Goal: Task Accomplishment & Management: Complete application form

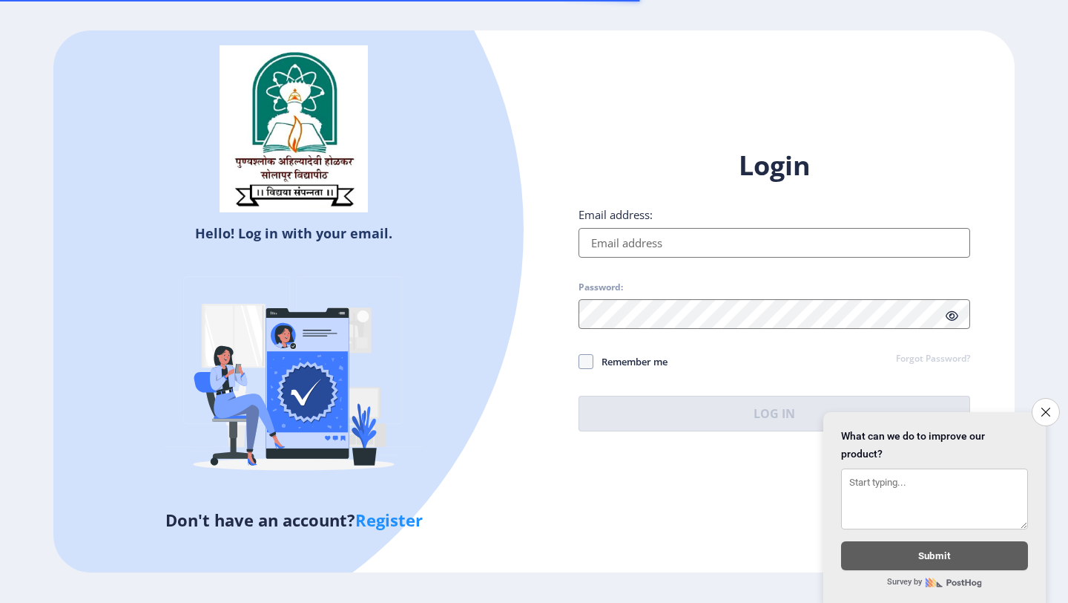
click at [802, 237] on input "Email address:" at bounding box center [775, 243] width 392 height 30
type input "[EMAIL_ADDRESS][DOMAIN_NAME]"
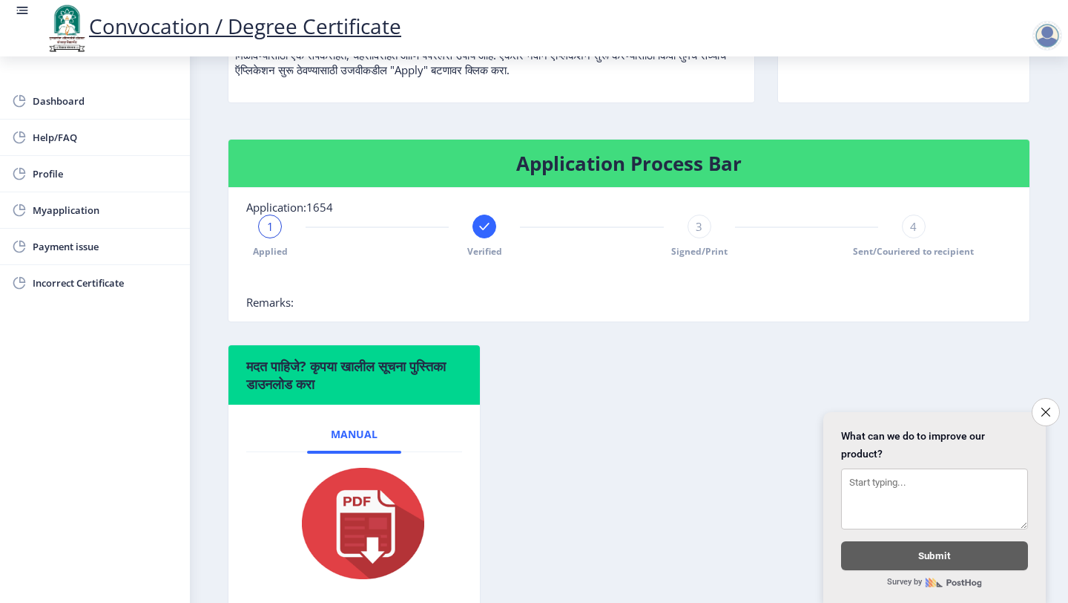
scroll to position [246, 0]
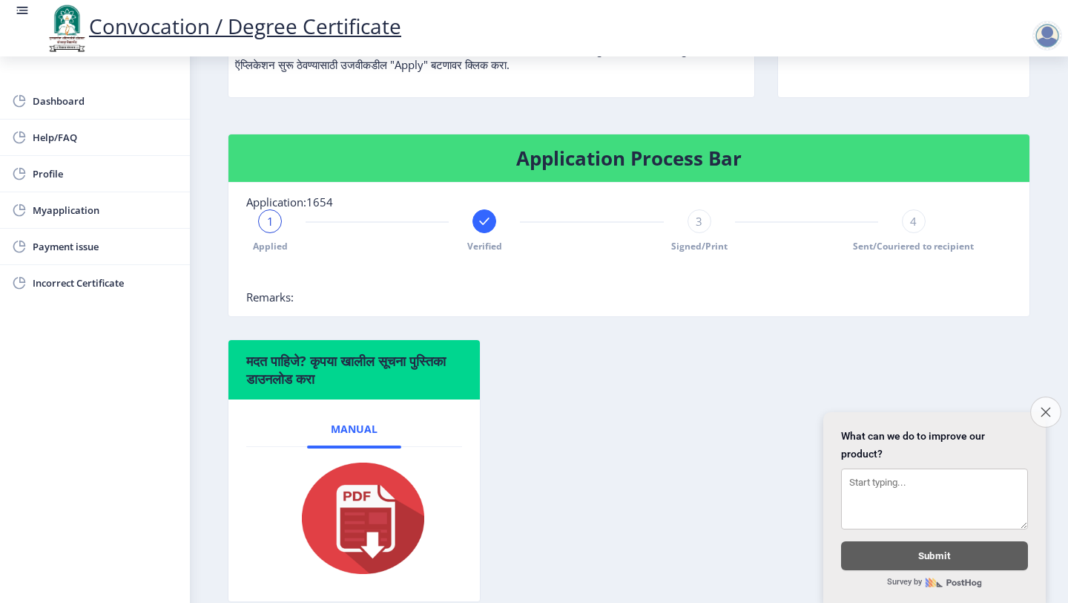
click at [1045, 410] on icon "Close survey" at bounding box center [1046, 412] width 10 height 10
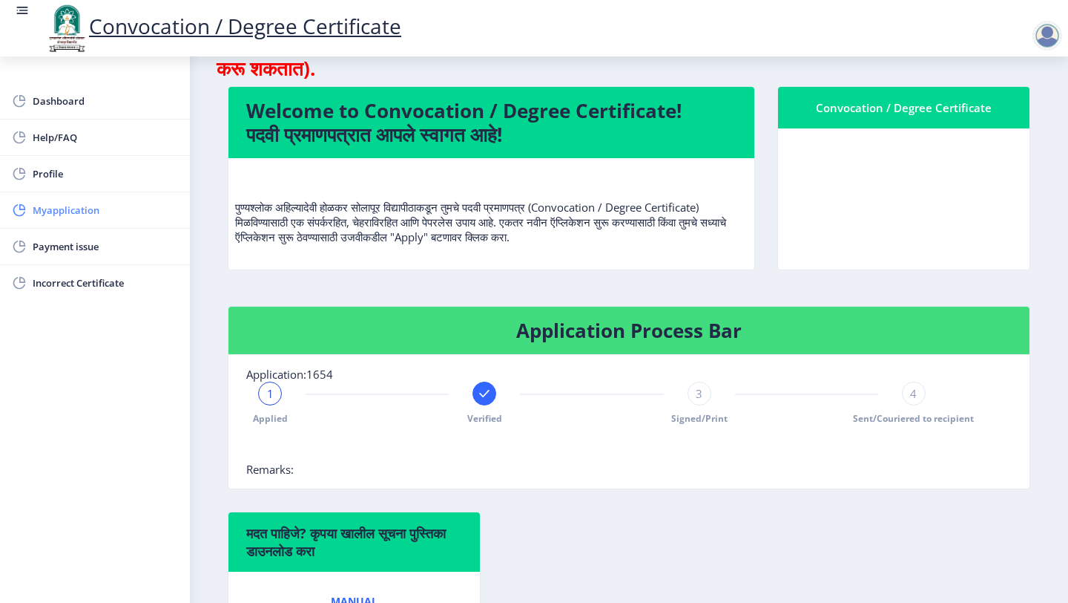
scroll to position [16, 0]
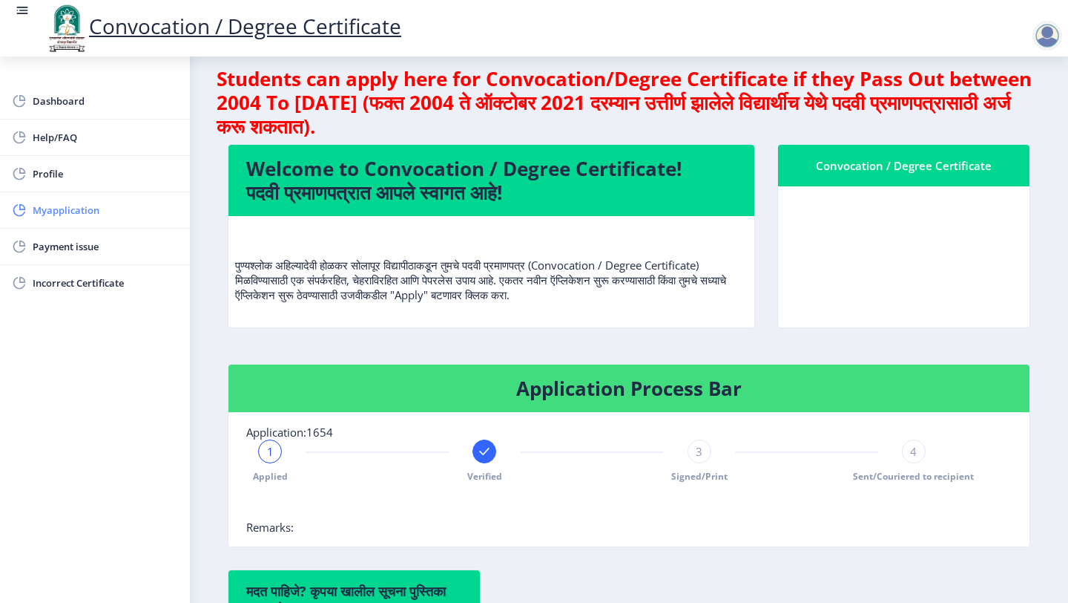
click at [56, 206] on span "Myapplication" at bounding box center [105, 210] width 145 height 18
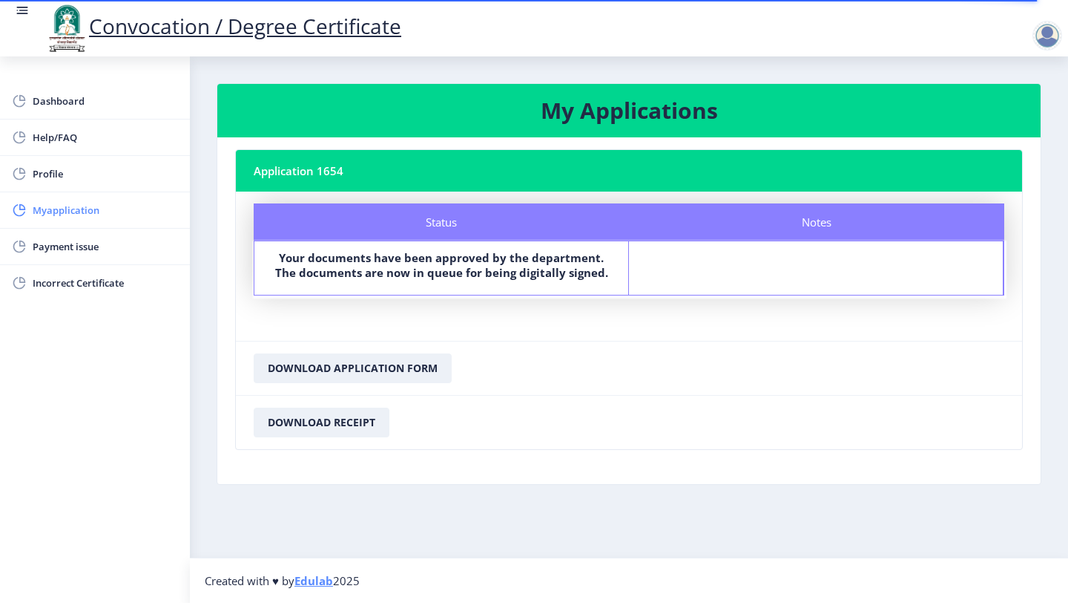
click at [49, 212] on span "Myapplication" at bounding box center [105, 210] width 145 height 18
click at [62, 104] on span "Dashboard" at bounding box center [105, 101] width 145 height 18
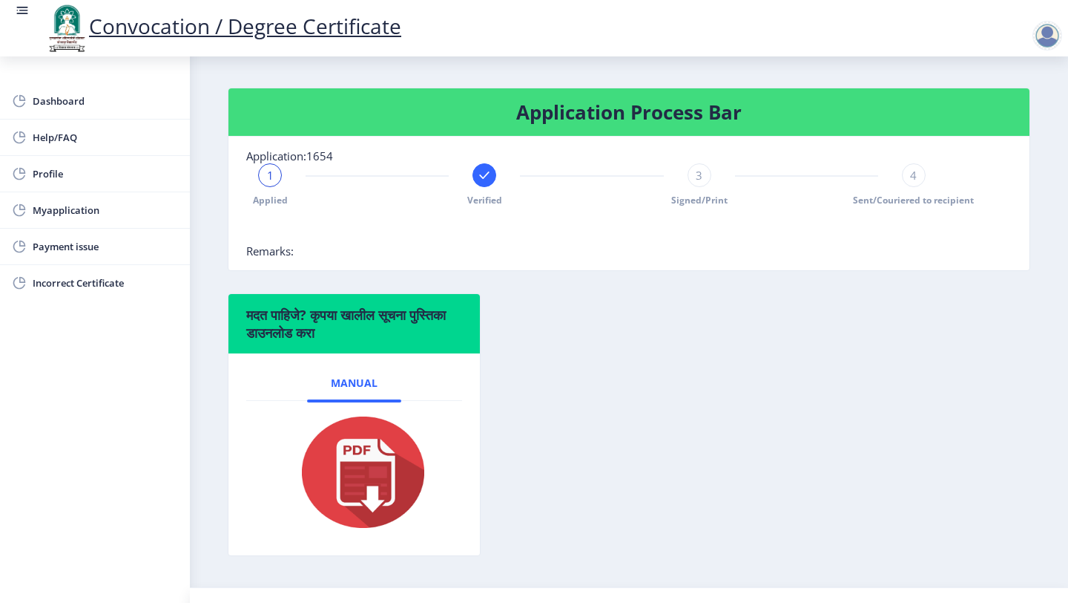
scroll to position [322, 0]
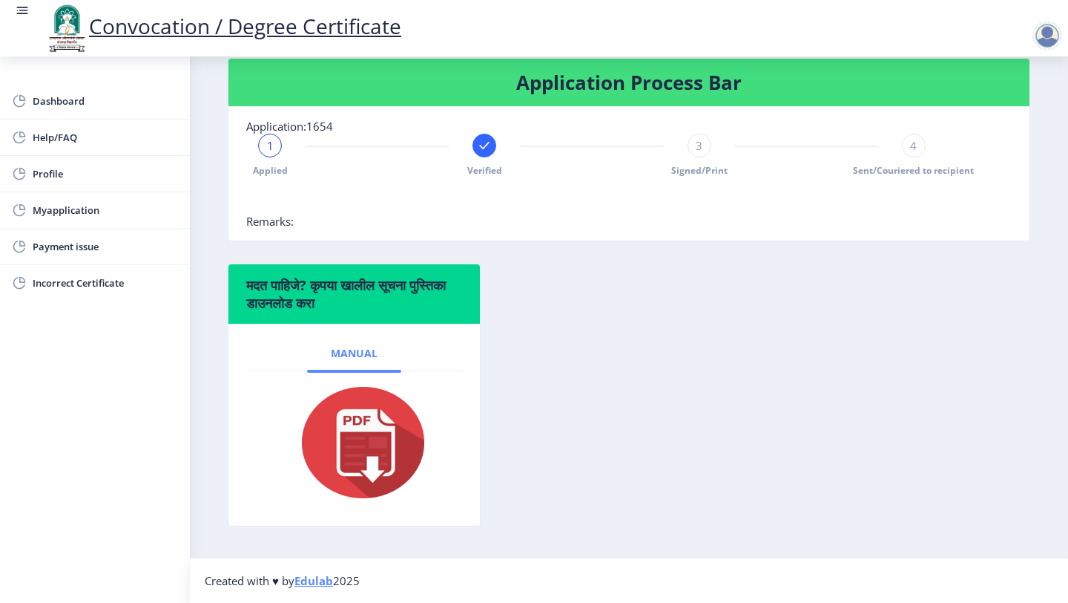
click at [351, 356] on span "Manual" at bounding box center [354, 353] width 47 height 12
click at [371, 410] on img at bounding box center [354, 442] width 148 height 119
click at [692, 148] on div "3" at bounding box center [700, 146] width 24 height 24
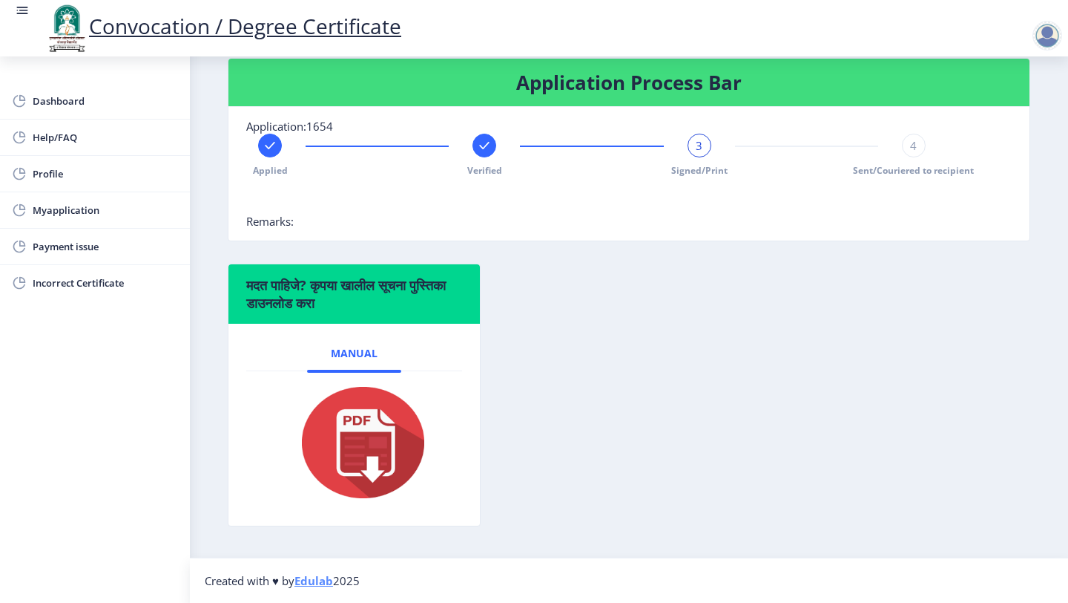
click at [692, 148] on div "3" at bounding box center [700, 146] width 24 height 24
click at [663, 244] on div "Application Process Bar Application:1654 Applied Verified 3 Signed/Print 4 Sent…" at bounding box center [629, 161] width 825 height 206
click at [482, 144] on rect at bounding box center [484, 145] width 15 height 15
click at [482, 144] on span "2" at bounding box center [485, 145] width 7 height 15
click at [706, 145] on div at bounding box center [700, 146] width 24 height 24
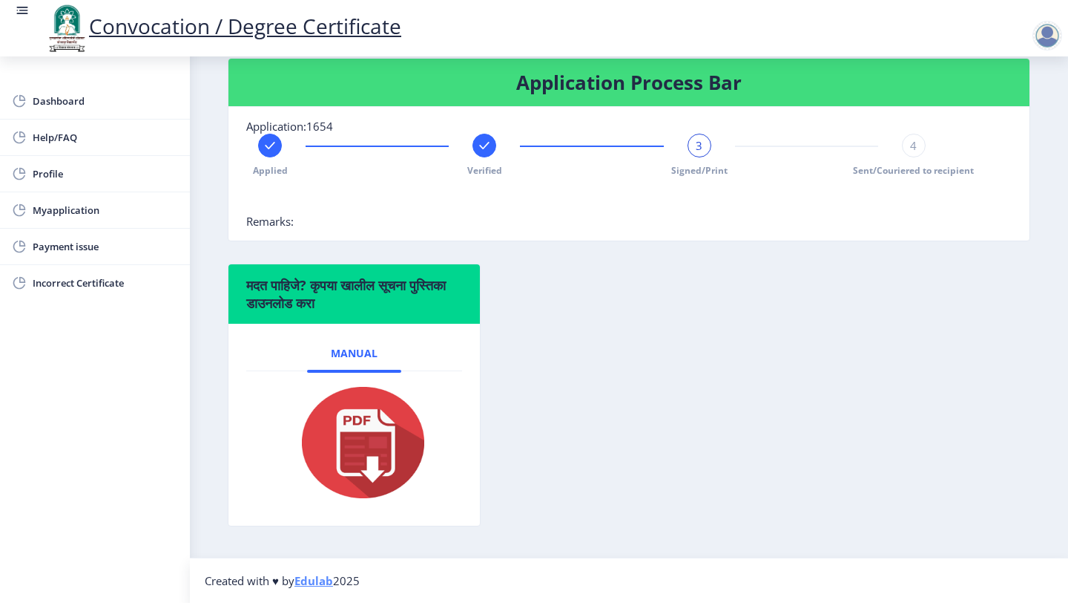
click at [706, 145] on div "3" at bounding box center [700, 146] width 24 height 24
click at [38, 216] on span "Myapplication" at bounding box center [105, 210] width 145 height 18
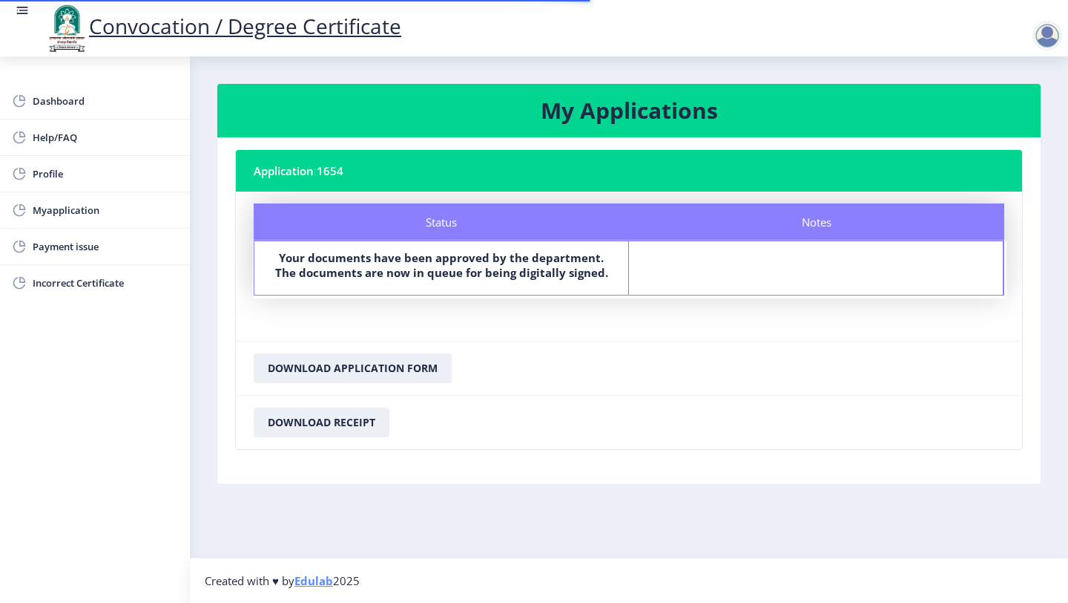
click at [451, 271] on b "Your documents have been approved by the department. The documents are now in q…" at bounding box center [441, 265] width 333 height 30
click at [98, 284] on span "Incorrect Certificate" at bounding box center [105, 283] width 145 height 18
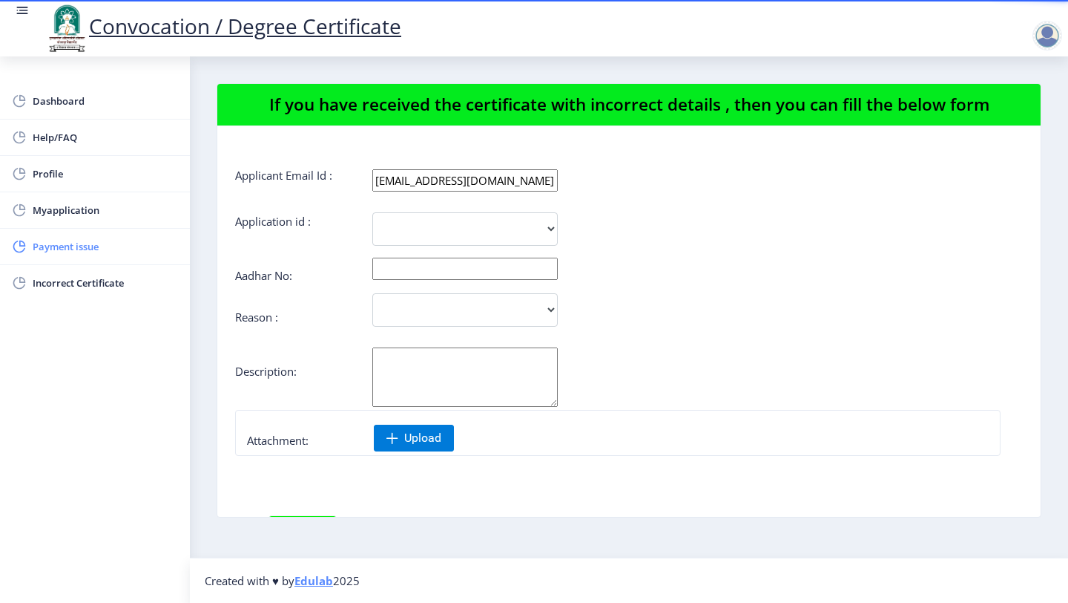
click at [80, 247] on span "Payment issue" at bounding box center [105, 246] width 145 height 18
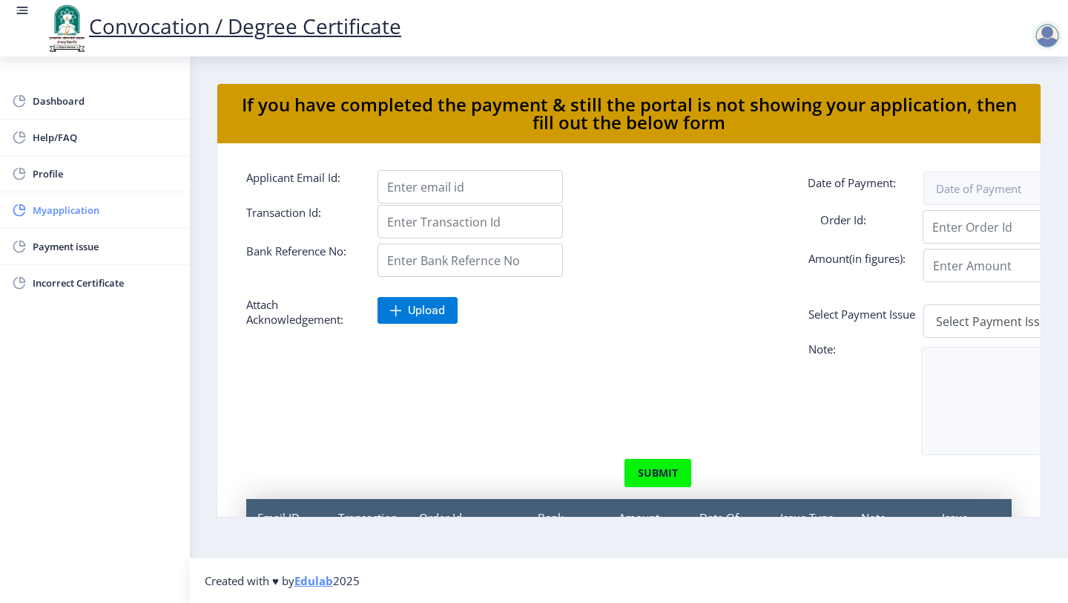
click at [77, 208] on span "Myapplication" at bounding box center [105, 210] width 145 height 18
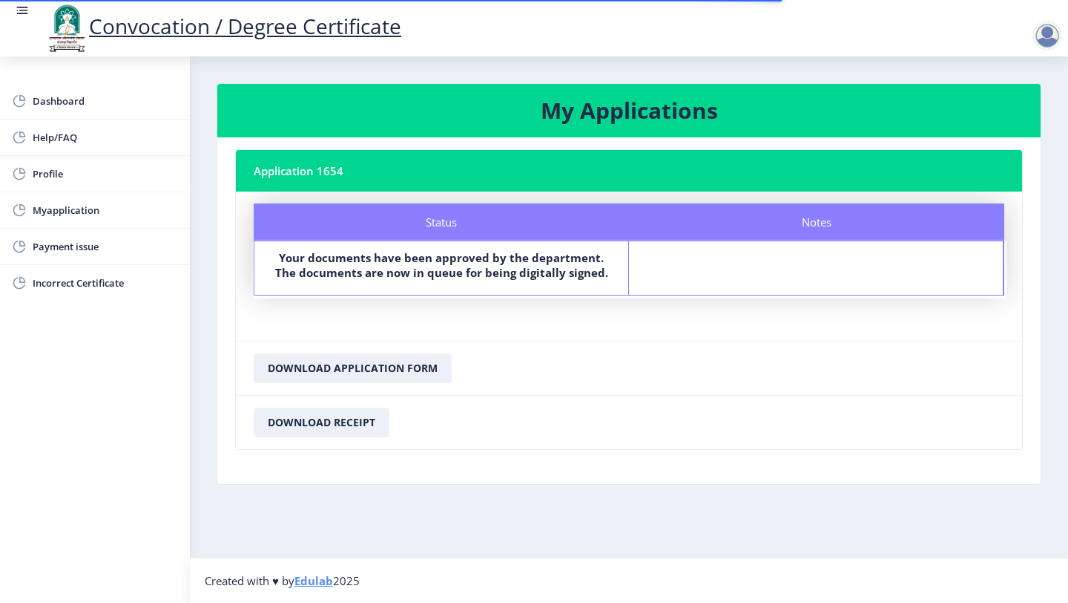
click at [1047, 41] on div at bounding box center [1048, 36] width 30 height 30
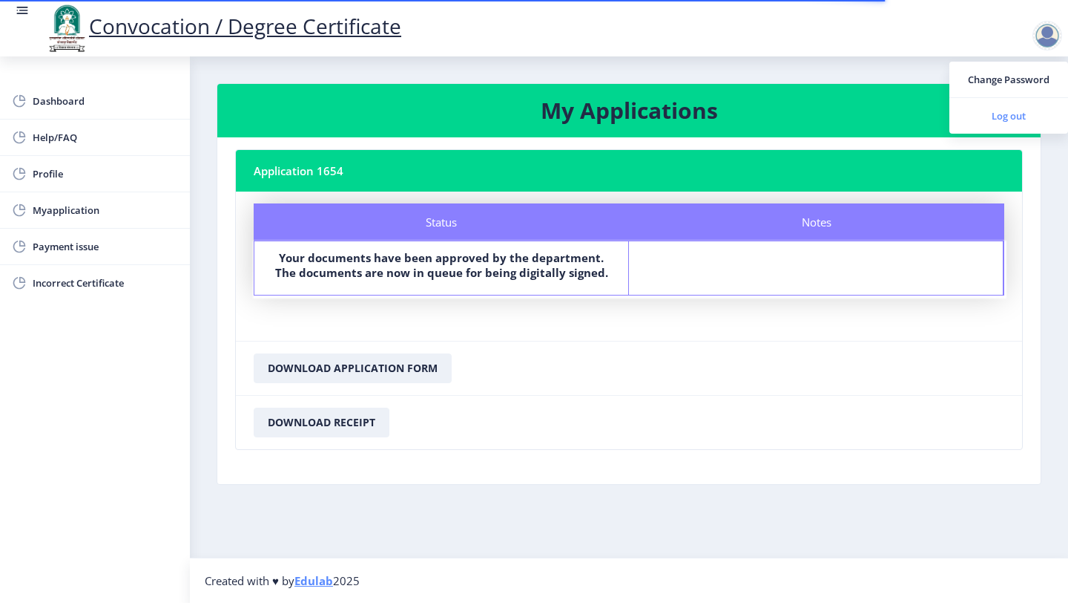
click at [1008, 116] on span "Log out" at bounding box center [1009, 116] width 95 height 18
